Goal: Information Seeking & Learning: Learn about a topic

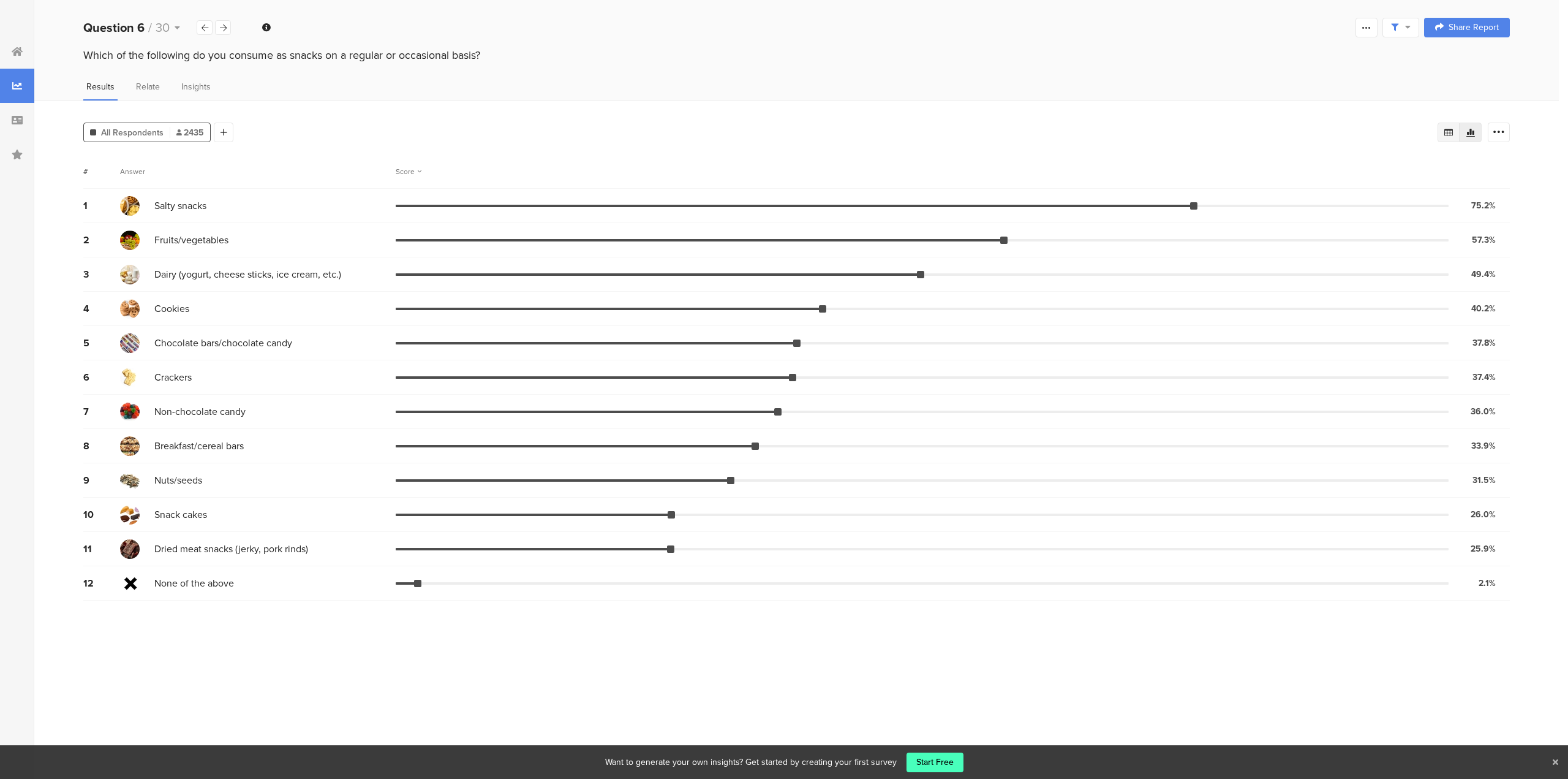
click at [1449, 130] on icon at bounding box center [1448, 132] width 8 height 7
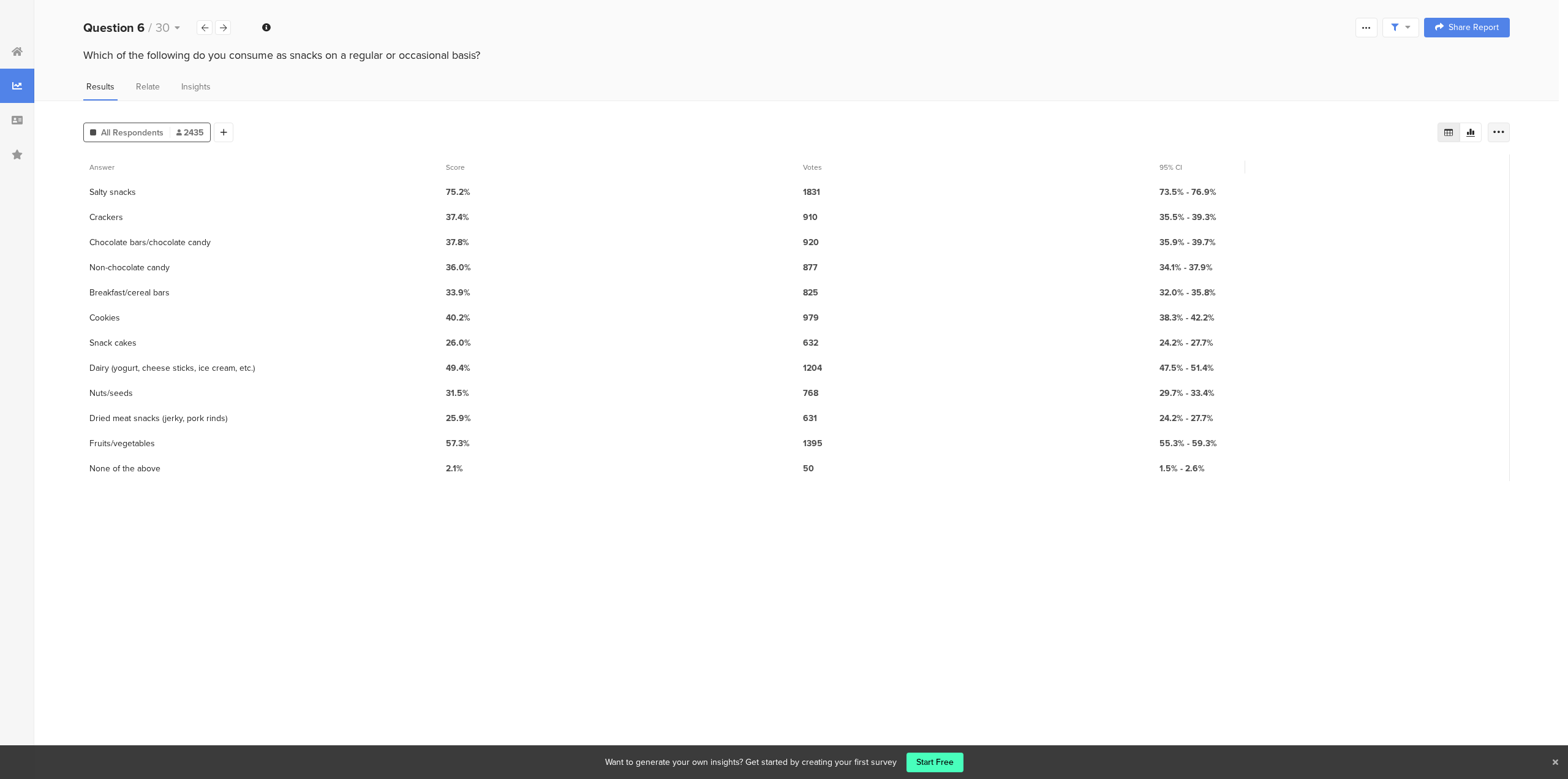
click at [1497, 135] on icon at bounding box center [1499, 132] width 12 height 12
click at [1472, 135] on icon at bounding box center [1471, 132] width 10 height 10
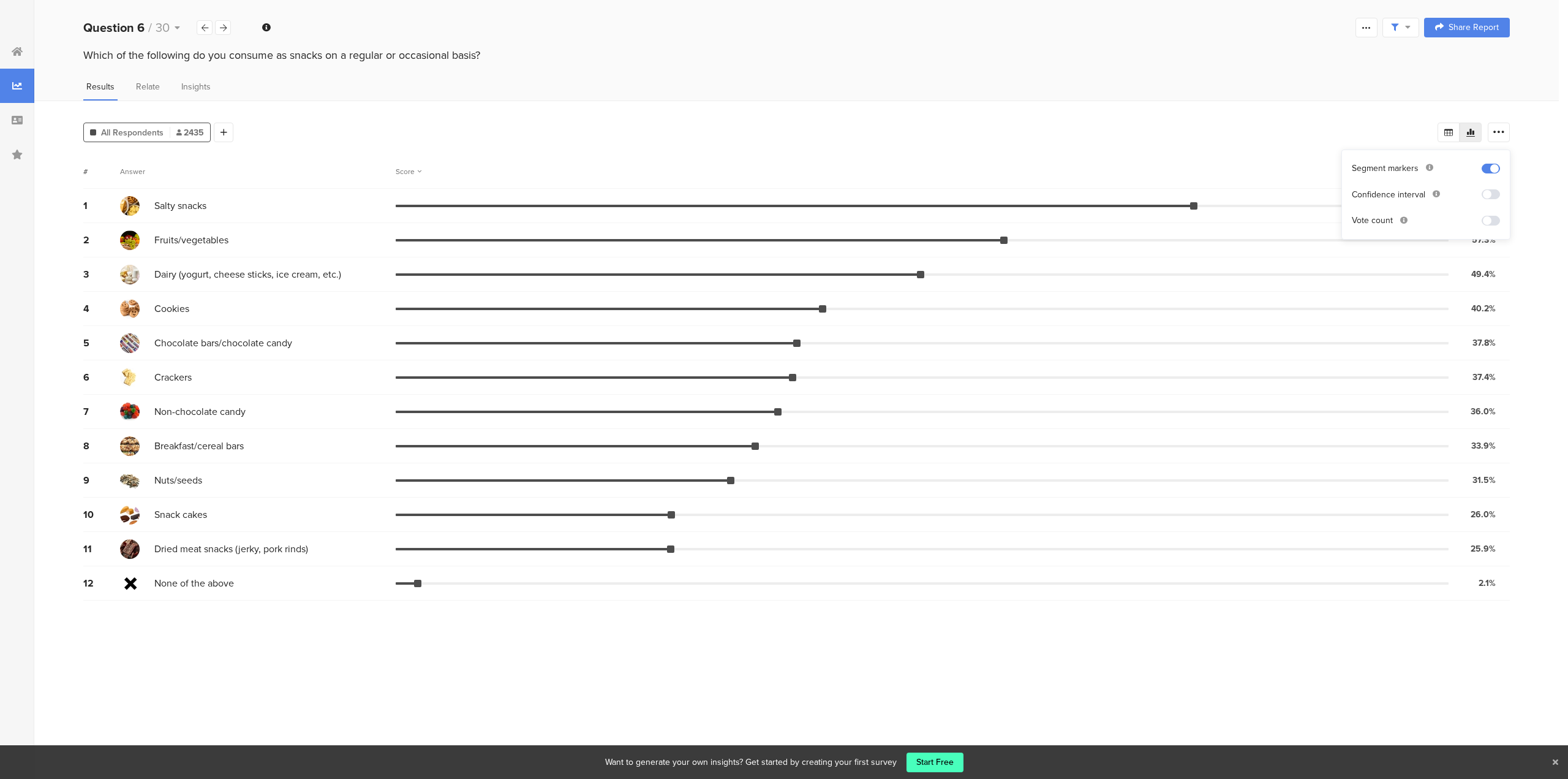
click at [1320, 118] on div "All Respondents 2435 Add Segment" at bounding box center [760, 130] width 1354 height 25
click at [399, 175] on div "Score" at bounding box center [408, 171] width 26 height 11
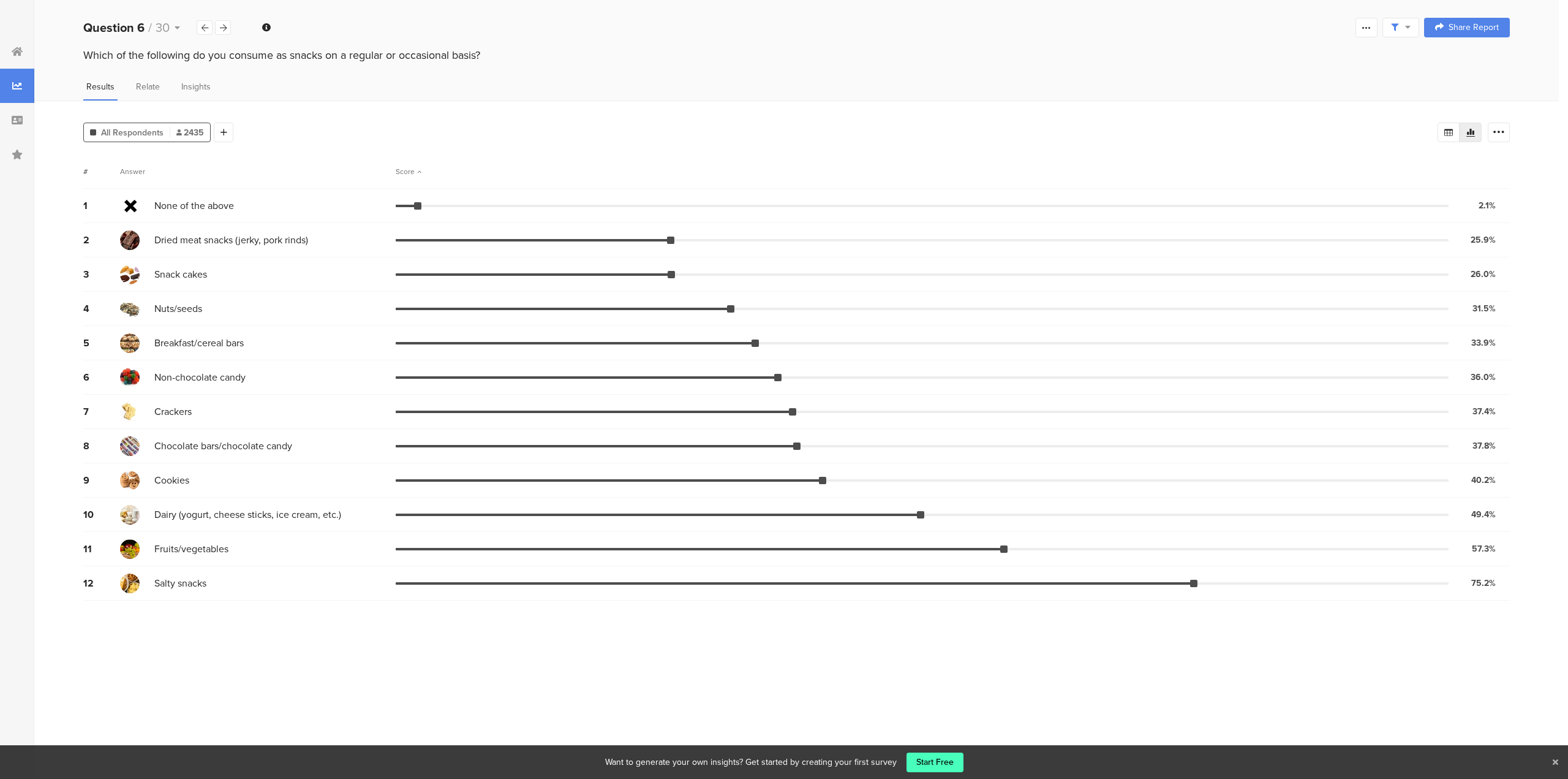
click at [403, 173] on div "Score" at bounding box center [408, 171] width 26 height 11
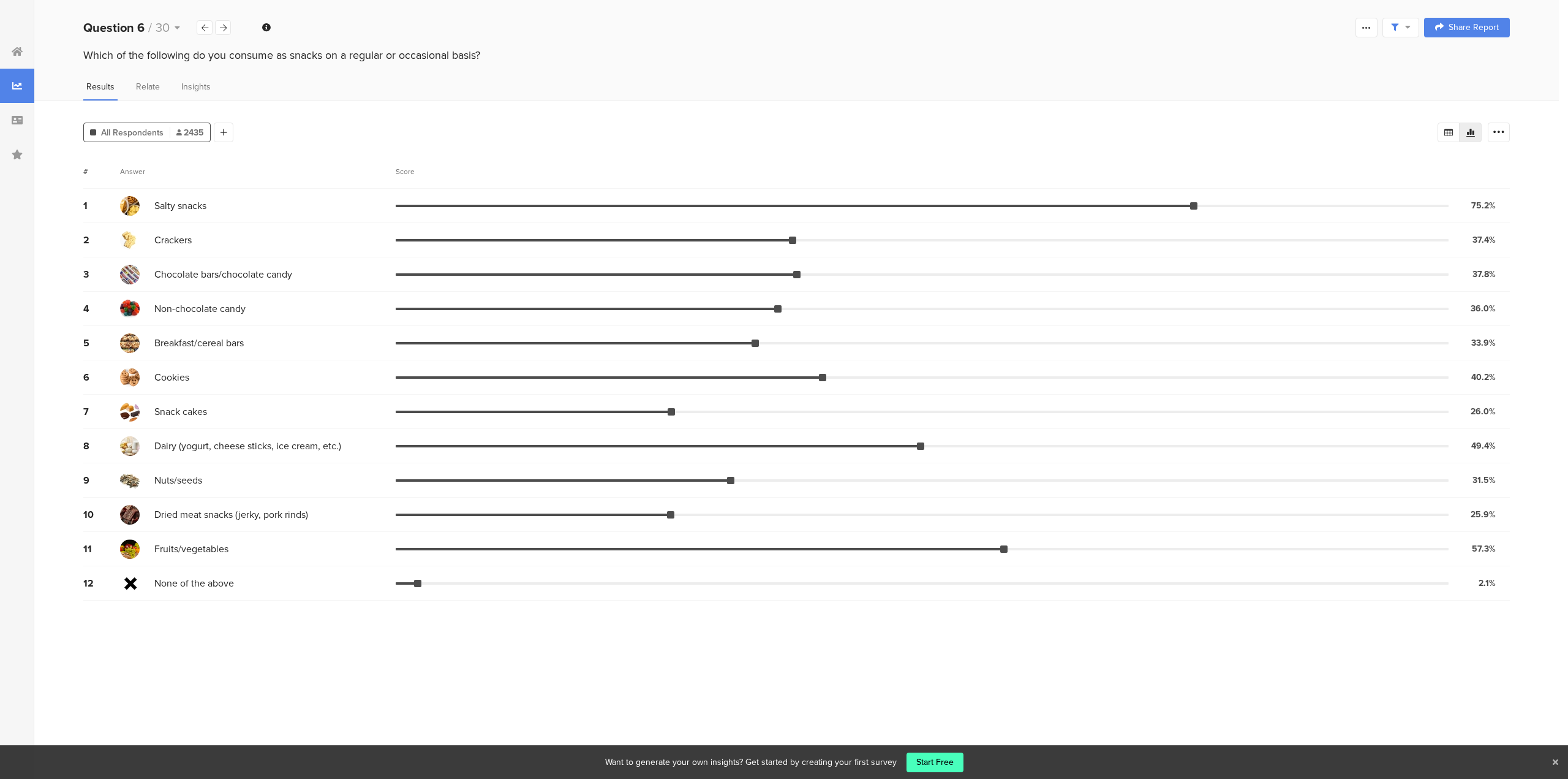
click at [190, 135] on span "2435" at bounding box center [190, 133] width 27 height 13
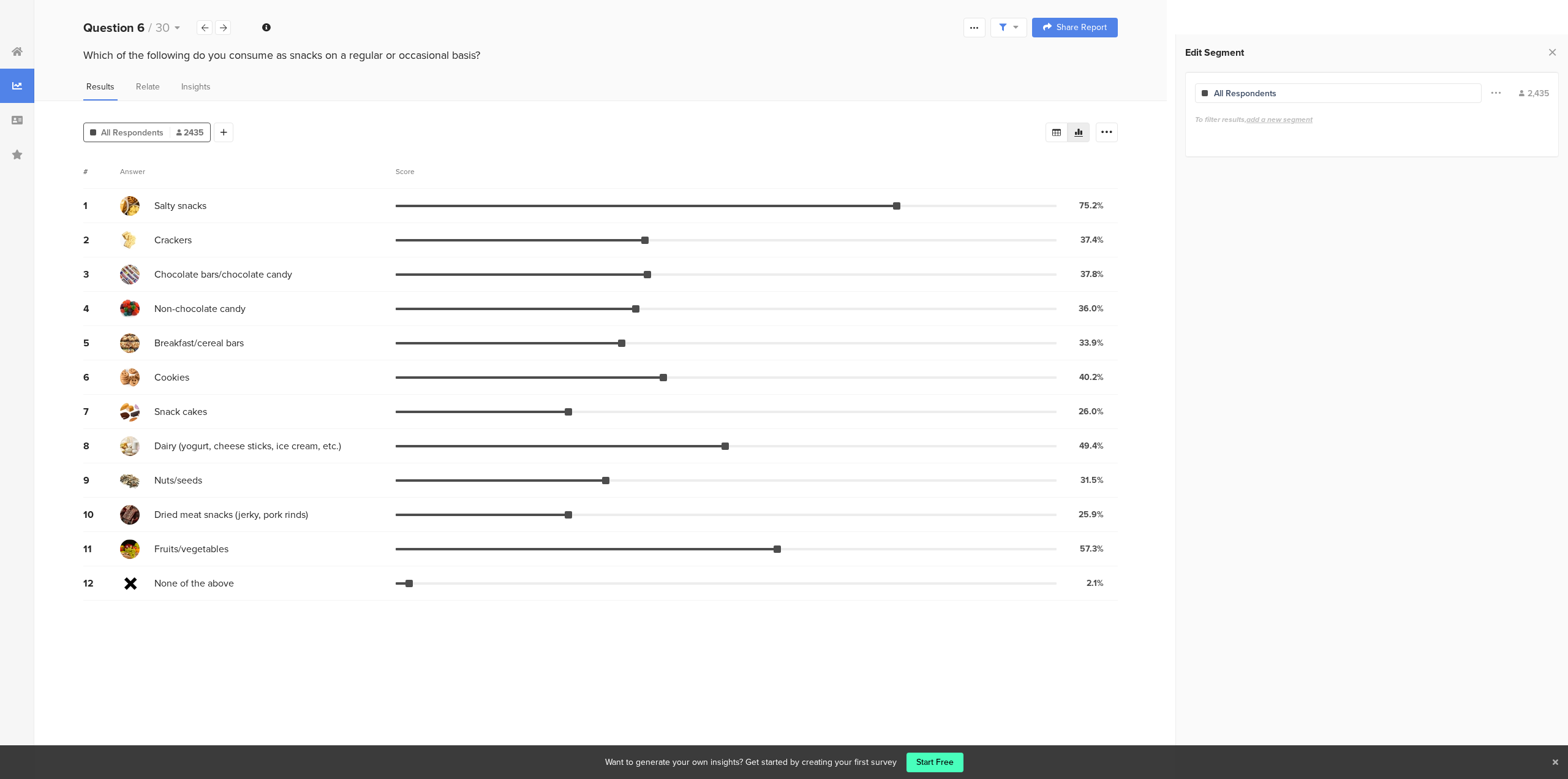
click at [190, 135] on span "2435" at bounding box center [190, 133] width 27 height 13
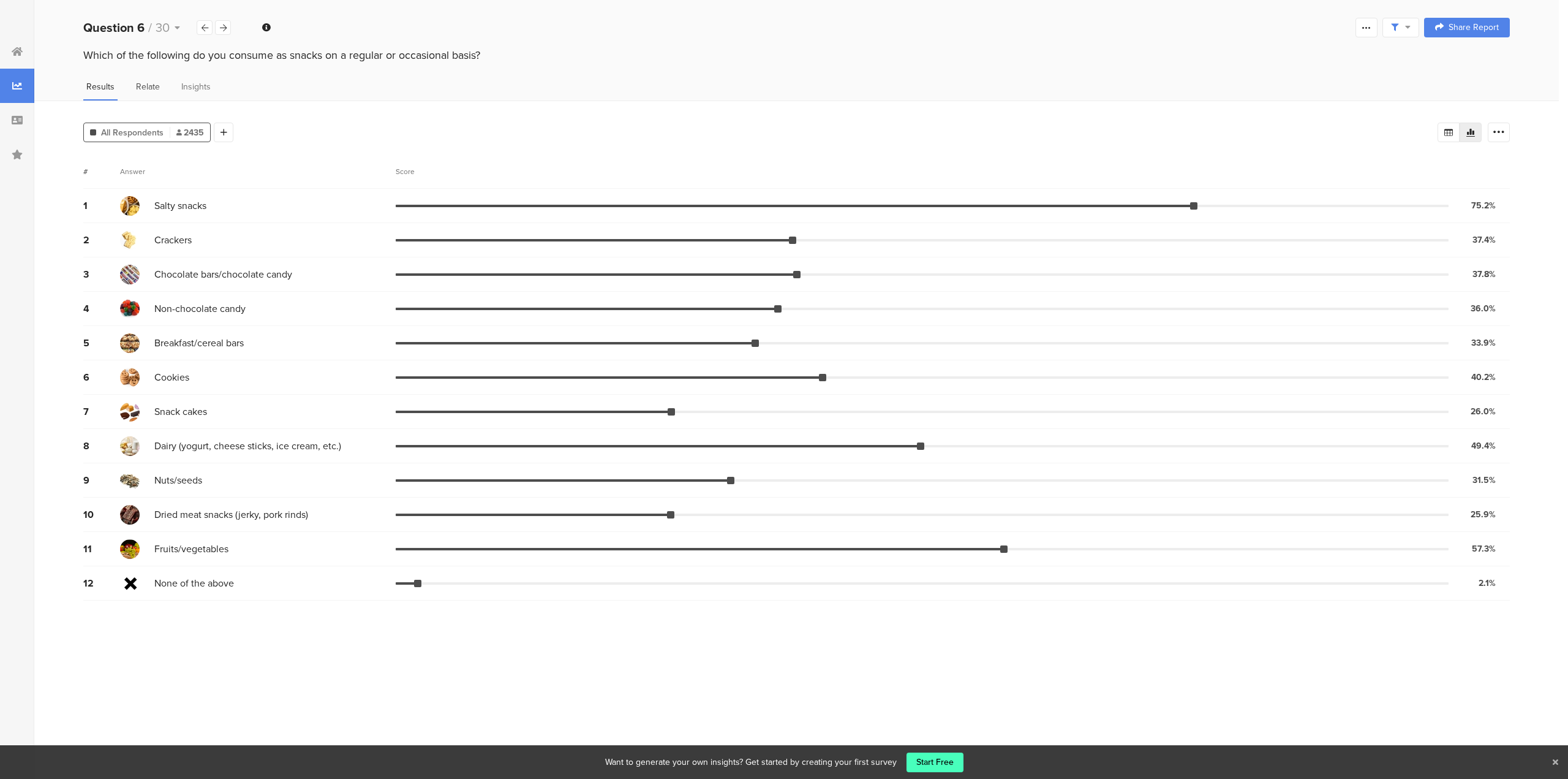
click at [153, 92] on span "Relate" at bounding box center [148, 87] width 24 height 13
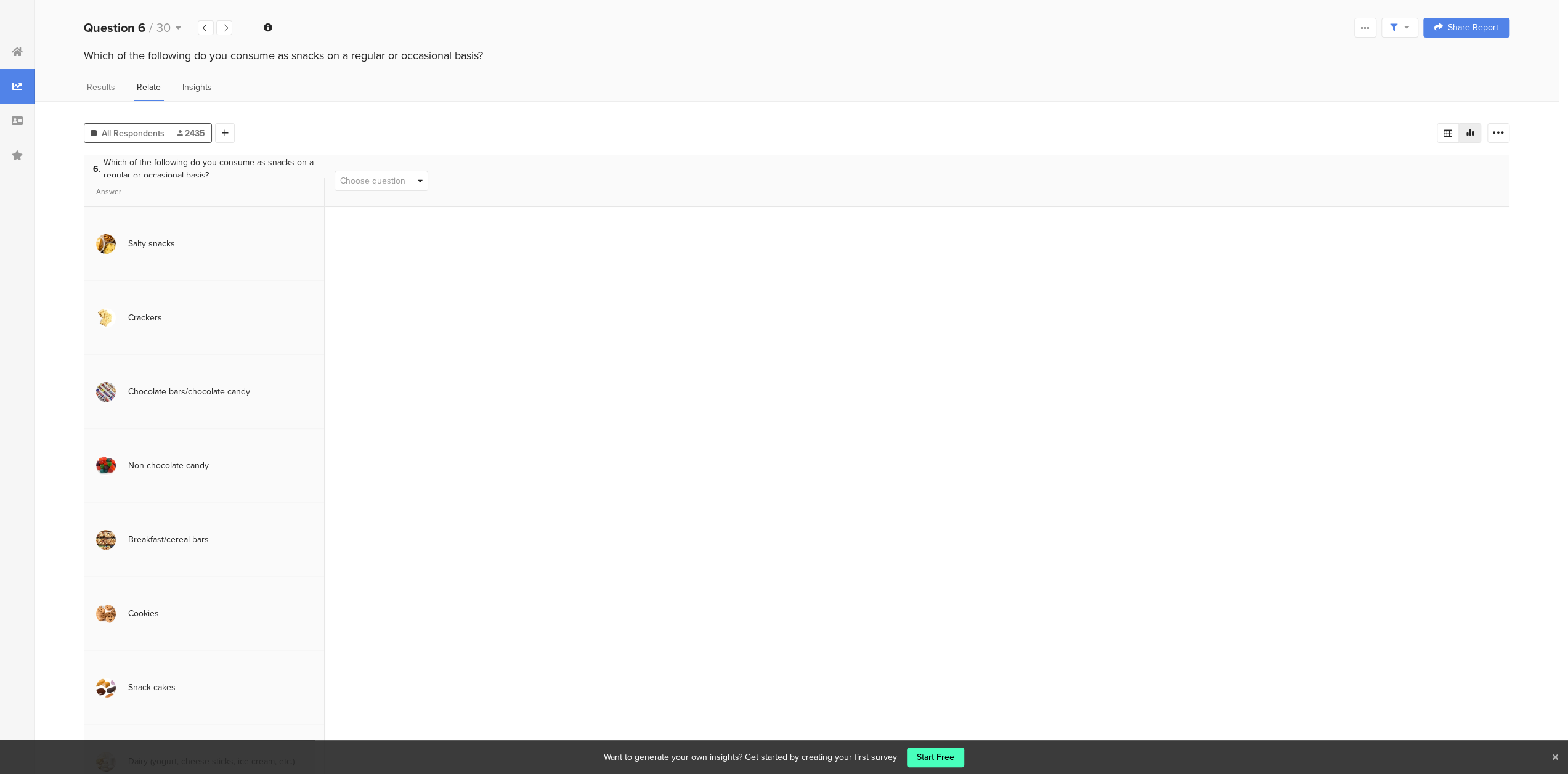
click at [185, 90] on span "Insights" at bounding box center [197, 87] width 30 height 13
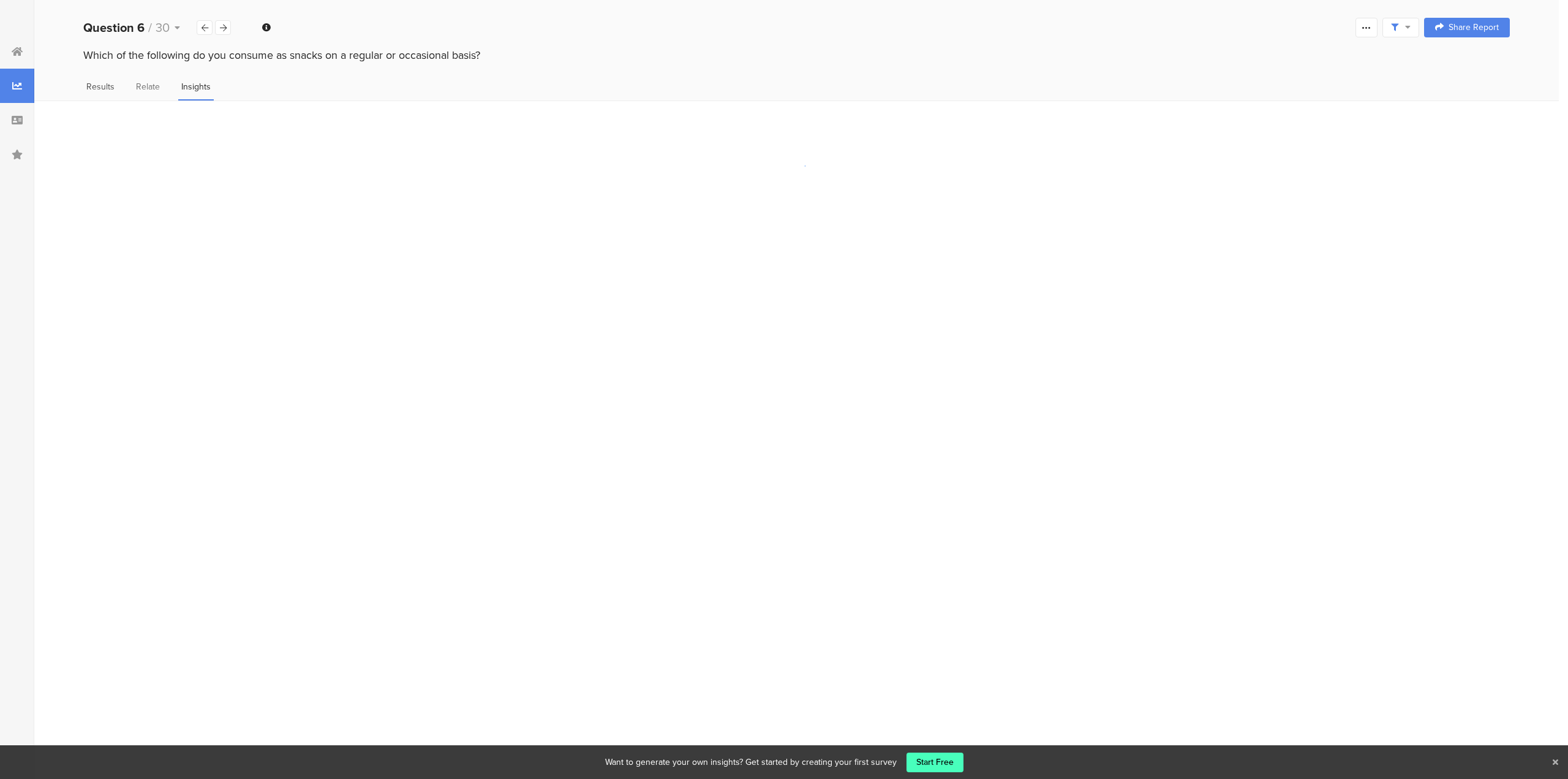
click at [110, 92] on span "Results" at bounding box center [101, 87] width 28 height 13
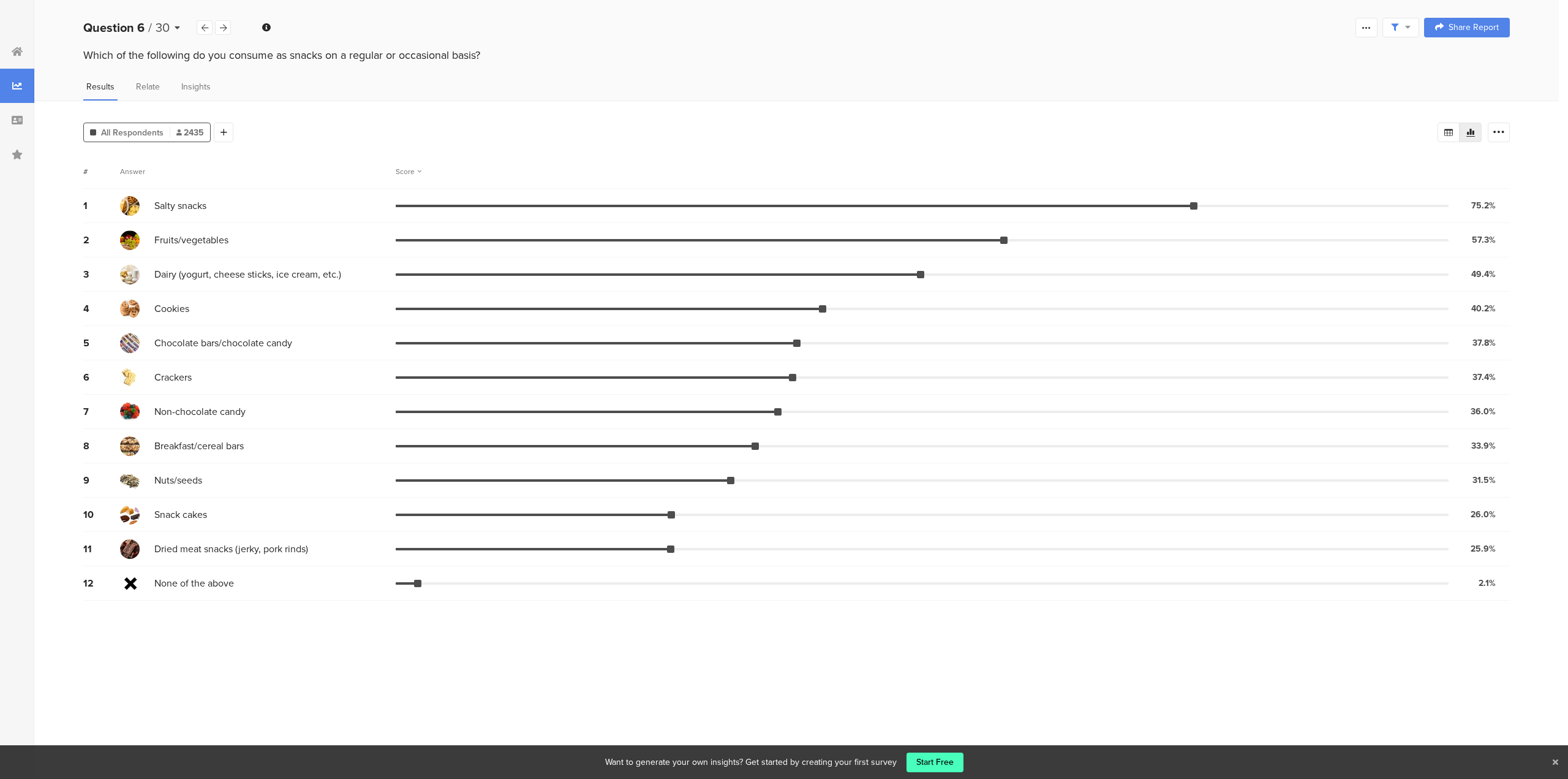
click at [179, 32] on div "Question 6 / 30" at bounding box center [139, 27] width 113 height 18
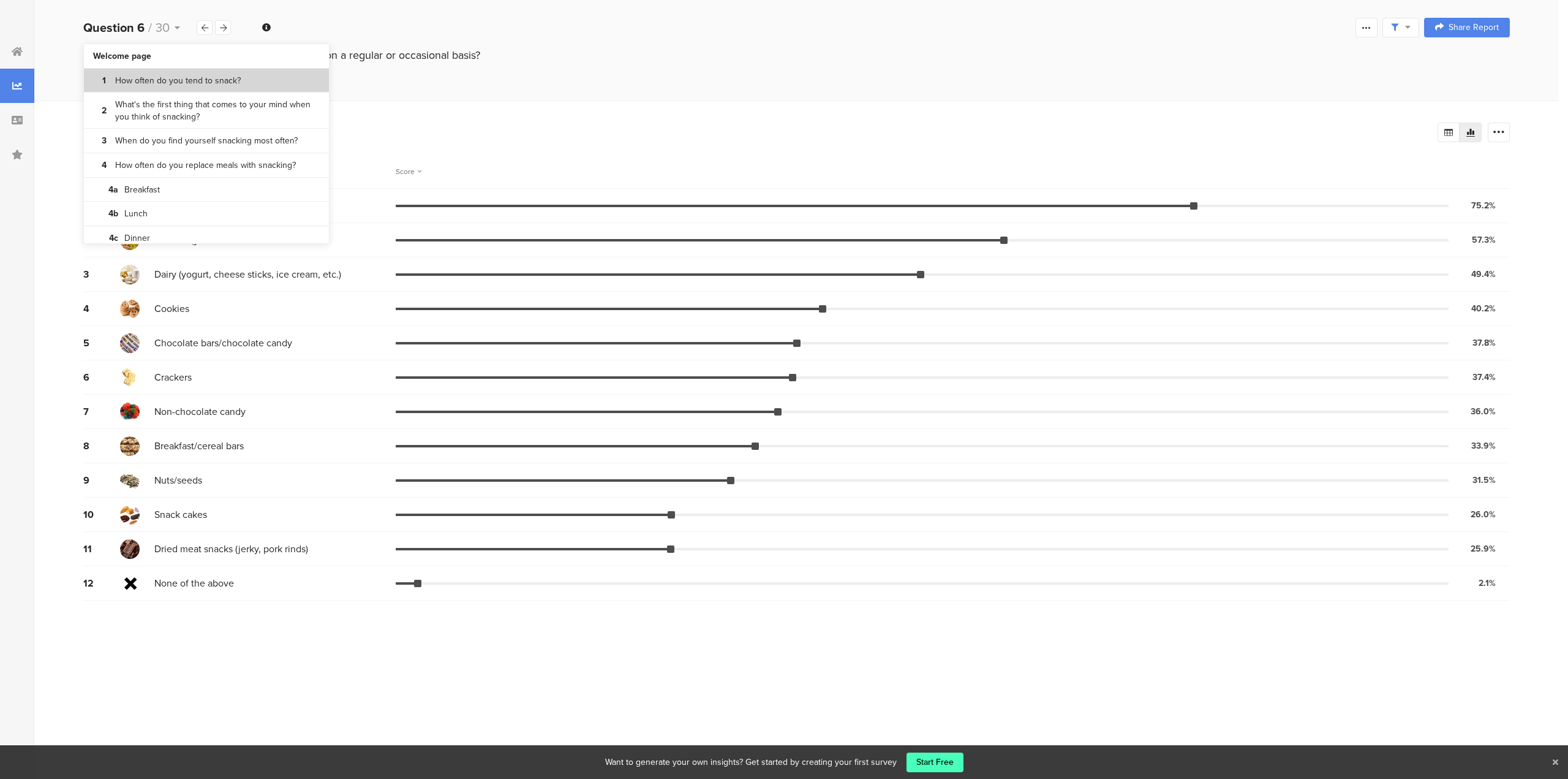
click at [172, 83] on bdi "How often do you tend to snack?" at bounding box center [178, 81] width 125 height 12
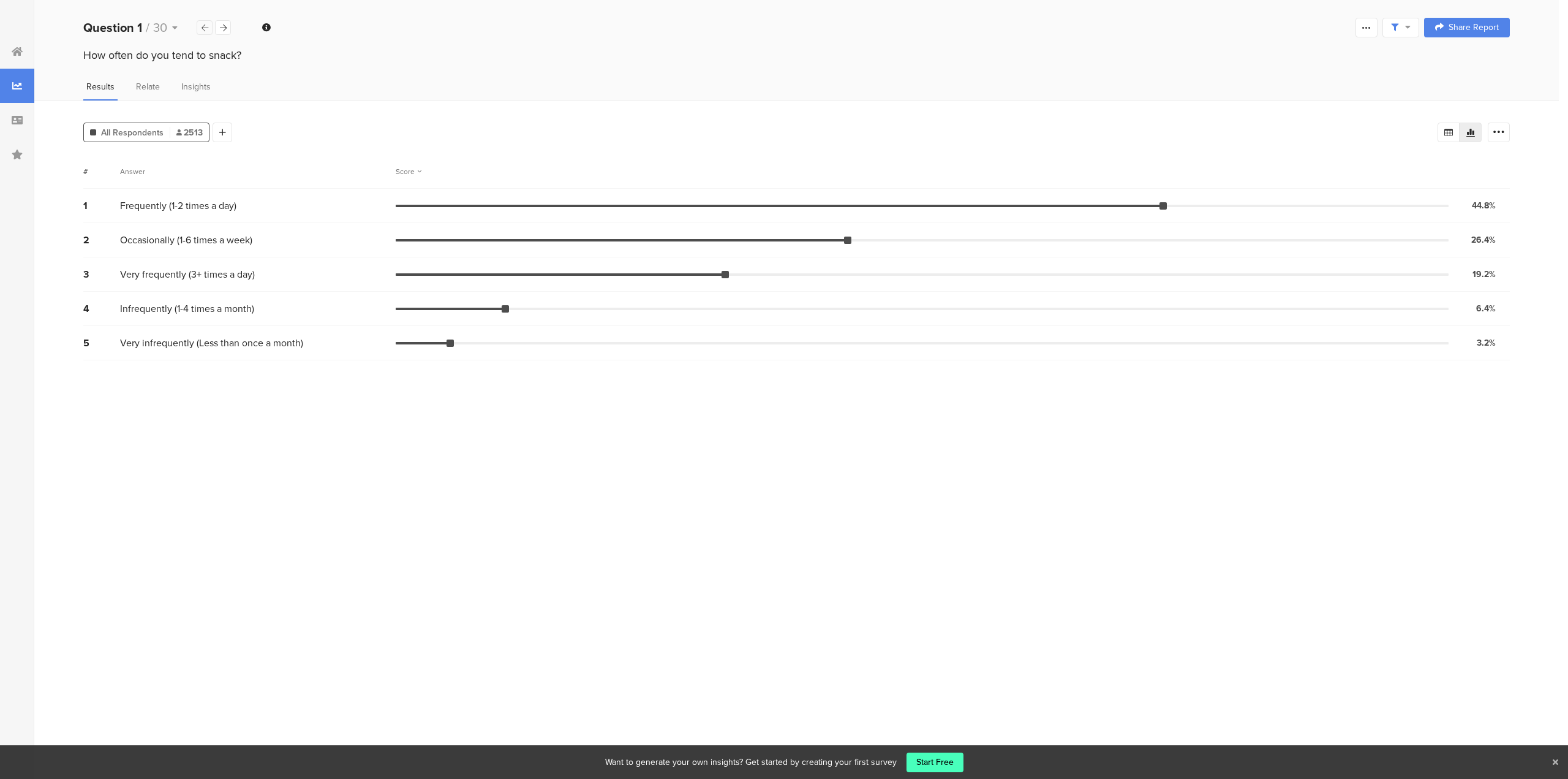
click at [199, 25] on div at bounding box center [204, 28] width 16 height 15
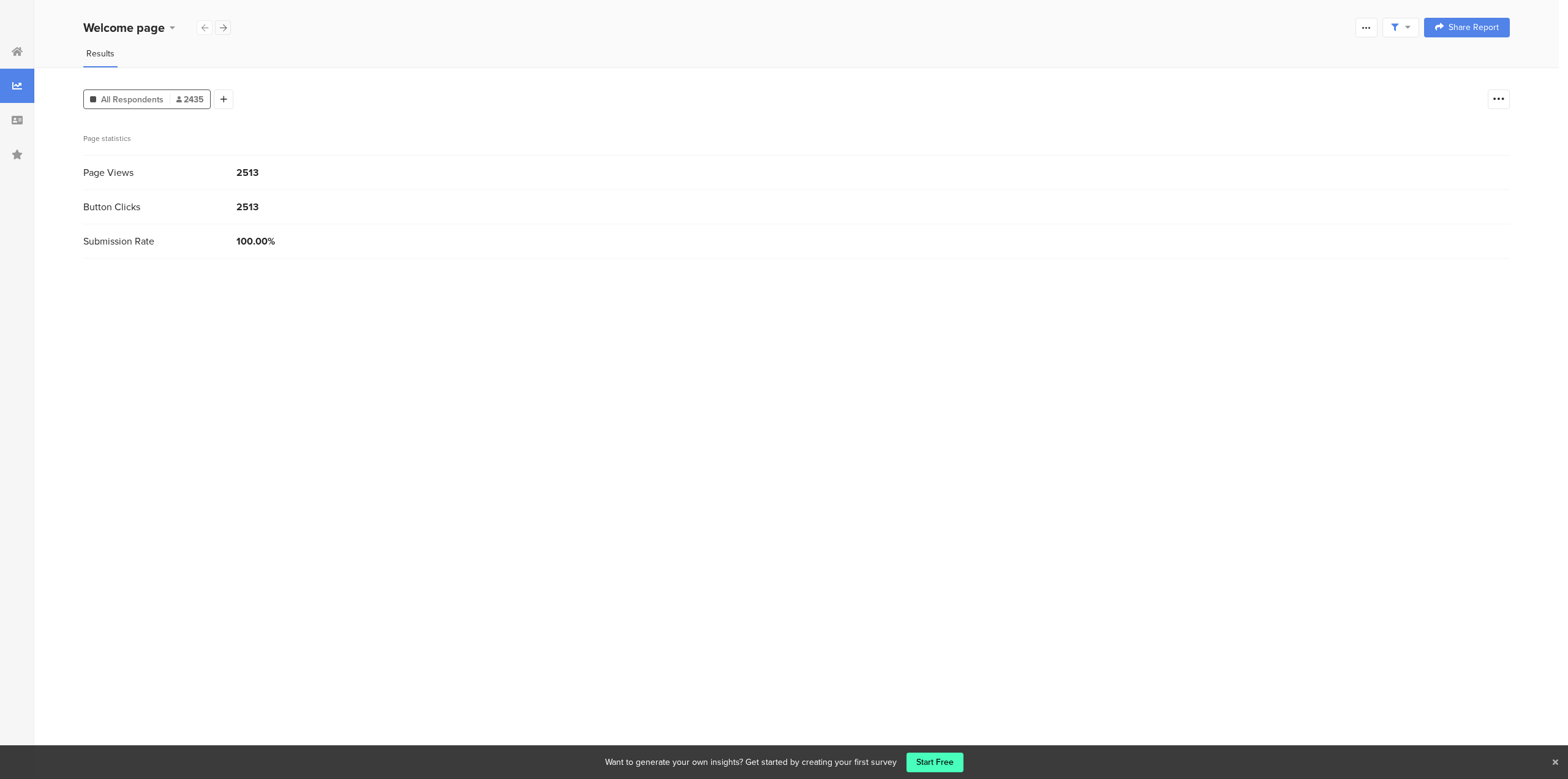
click at [224, 26] on icon at bounding box center [224, 28] width 7 height 8
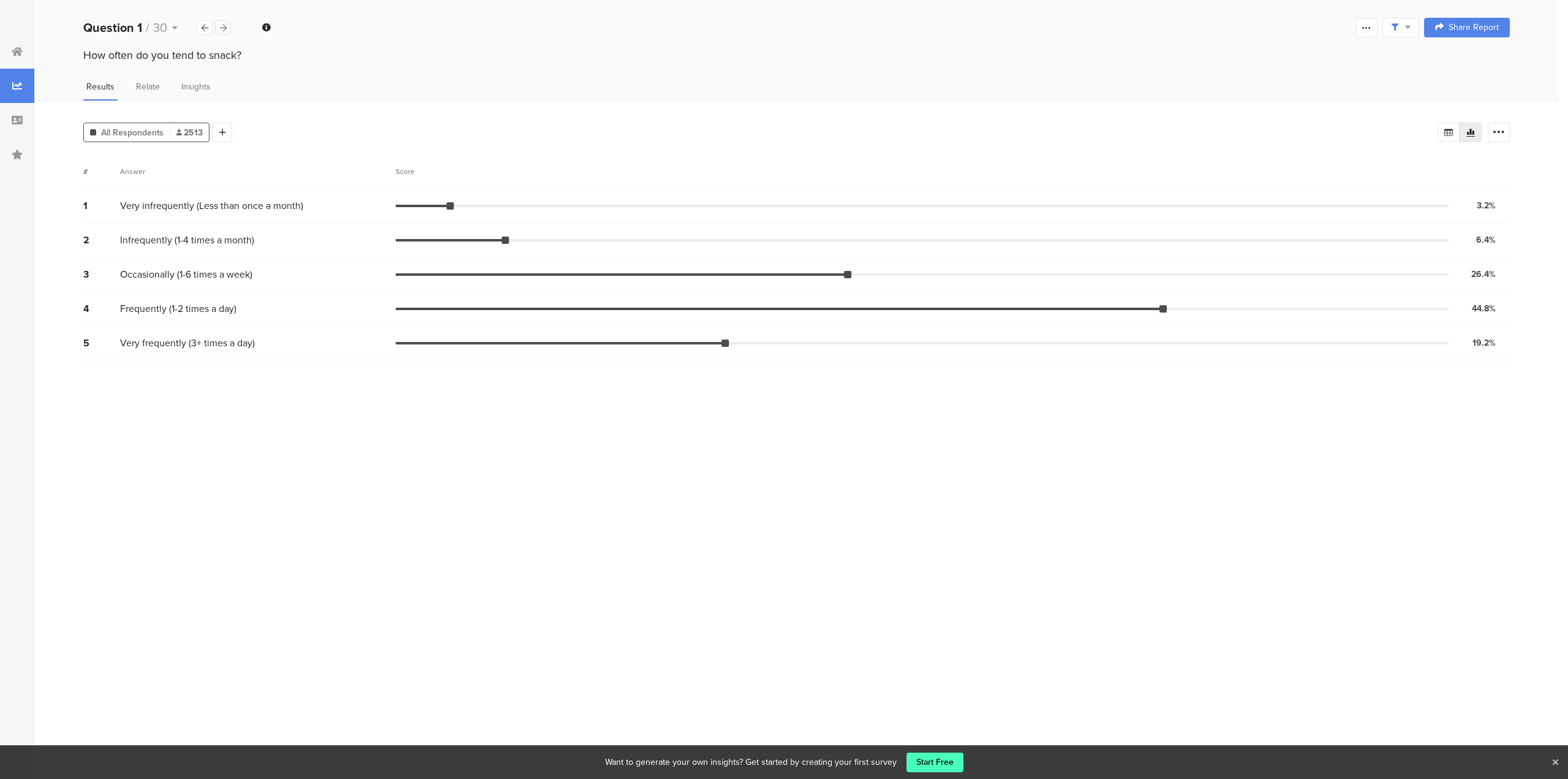
click at [224, 26] on icon at bounding box center [224, 28] width 7 height 8
